Goal: Task Accomplishment & Management: Complete application form

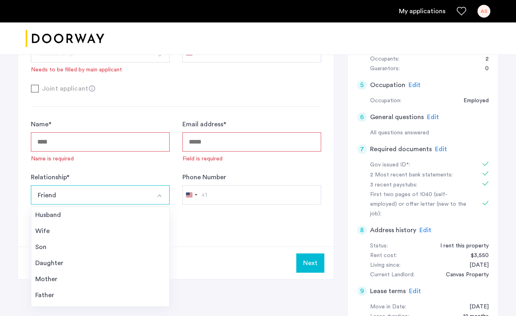
scroll to position [27, 0]
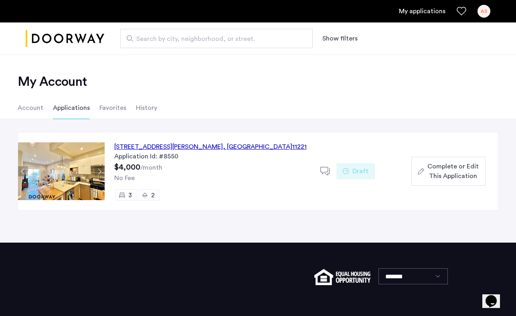
click at [431, 168] on span "Complete or Edit This Application" at bounding box center [453, 171] width 51 height 19
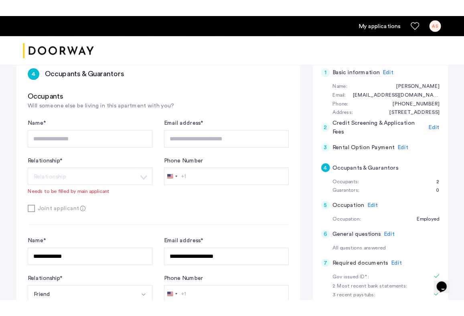
scroll to position [137, 0]
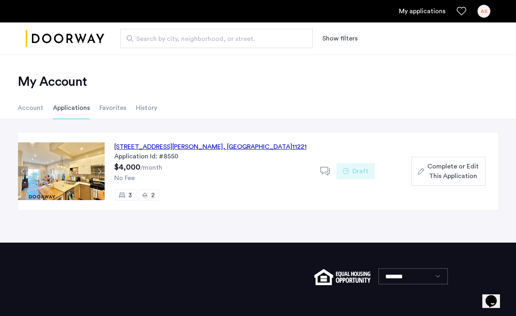
click at [481, 15] on div "AS" at bounding box center [484, 11] width 13 height 13
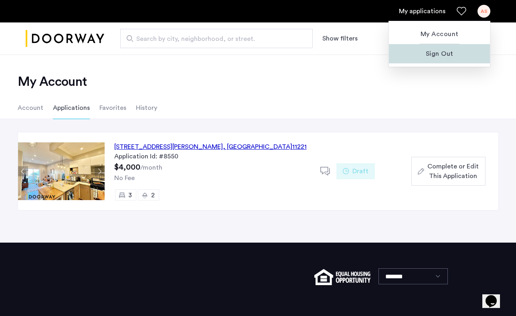
click at [447, 51] on span "Sign Out" at bounding box center [440, 54] width 88 height 10
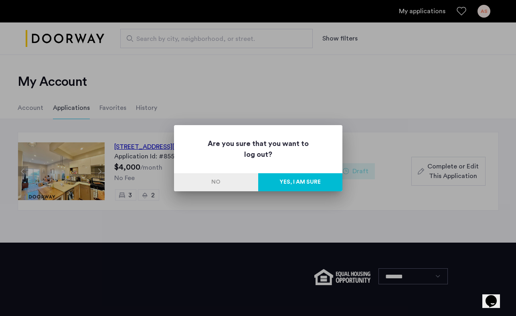
click at [309, 185] on button "Yes, I am sure" at bounding box center [300, 182] width 84 height 18
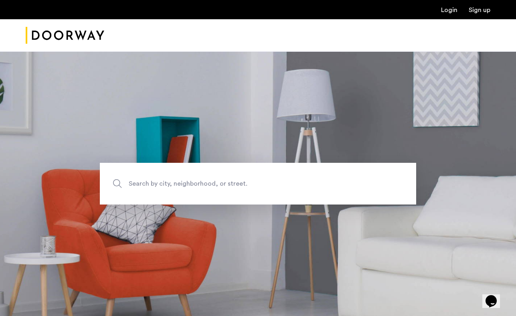
click at [459, 11] on ul "Login Sign up" at bounding box center [258, 10] width 465 height 10
click at [456, 10] on link "Login" at bounding box center [449, 10] width 16 height 6
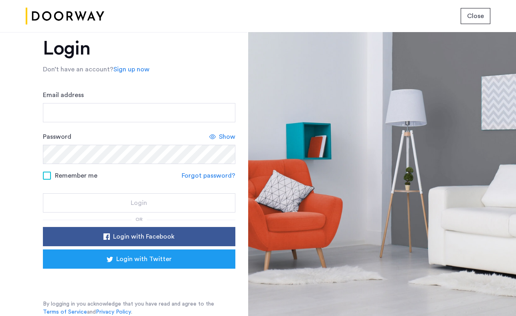
scroll to position [17, 0]
